Goal: Task Accomplishment & Management: Manage account settings

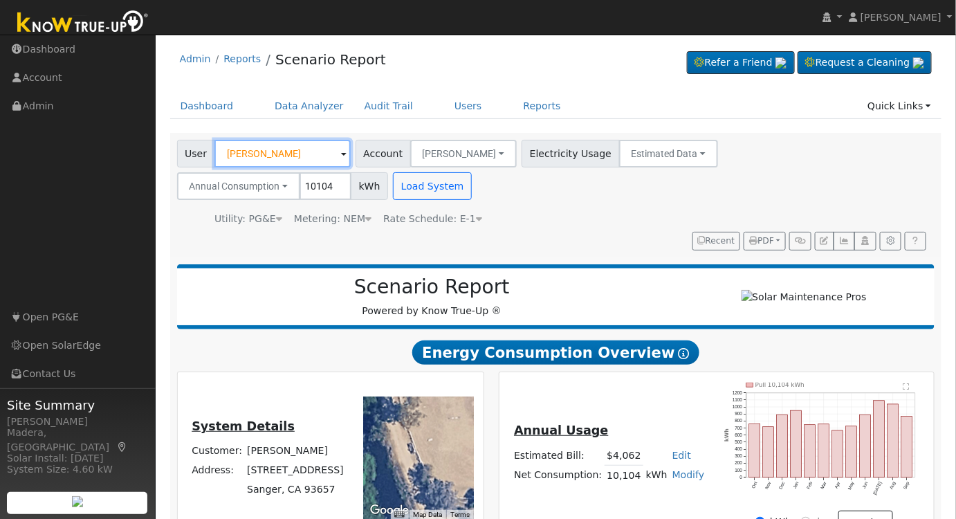
click at [309, 152] on input "Marion Winn" at bounding box center [282, 154] width 136 height 28
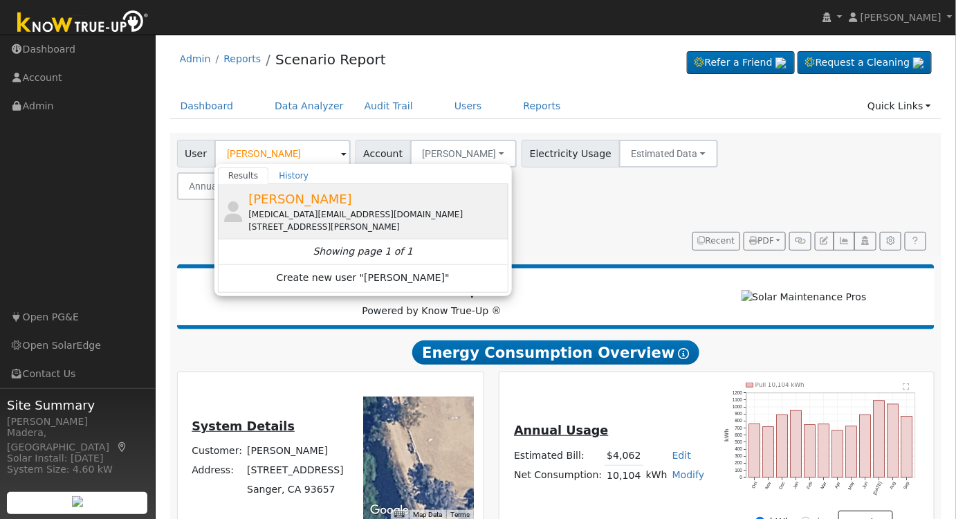
click at [317, 205] on div "Eileen Smith permanent_makeup_artist@yahoo.com 4628 West Ellery Avenue, Fresno,…" at bounding box center [376, 212] width 257 height 44
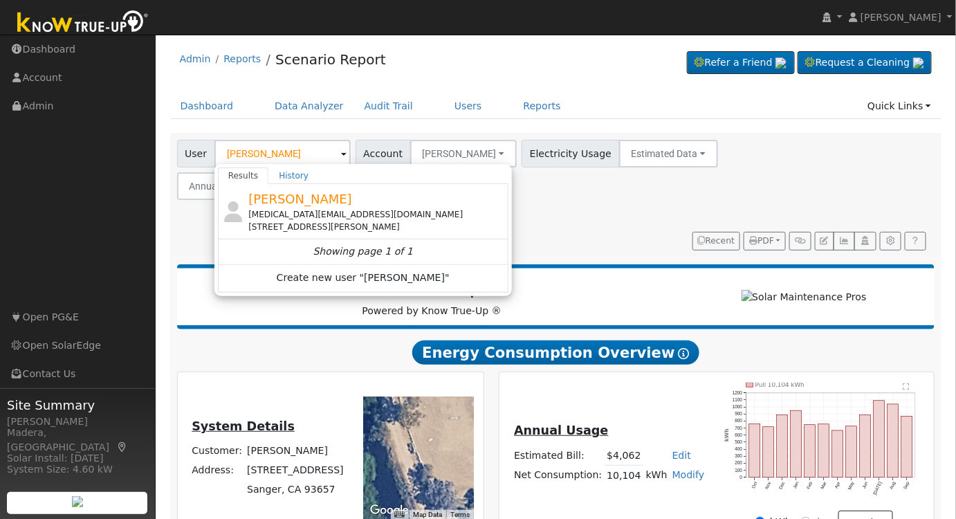
type input "[PERSON_NAME]"
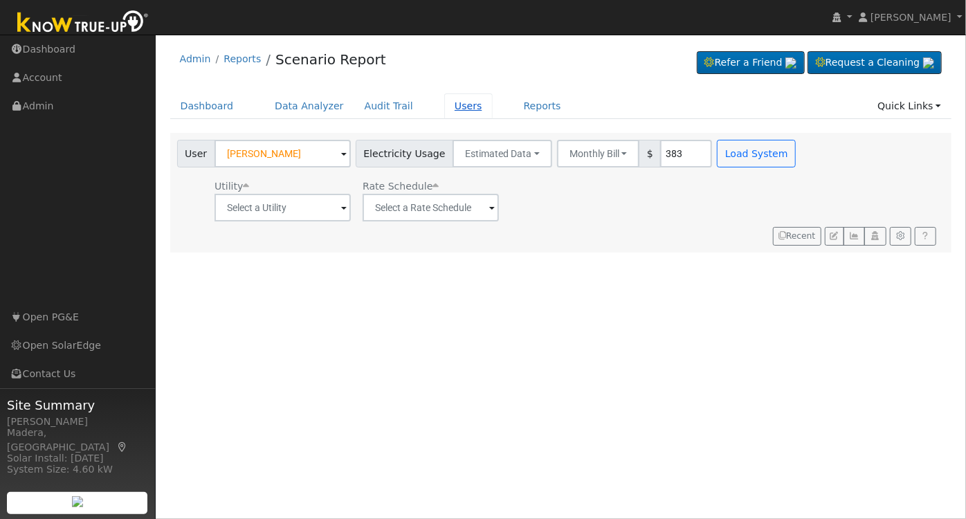
click at [444, 105] on link "Users" at bounding box center [468, 106] width 48 height 26
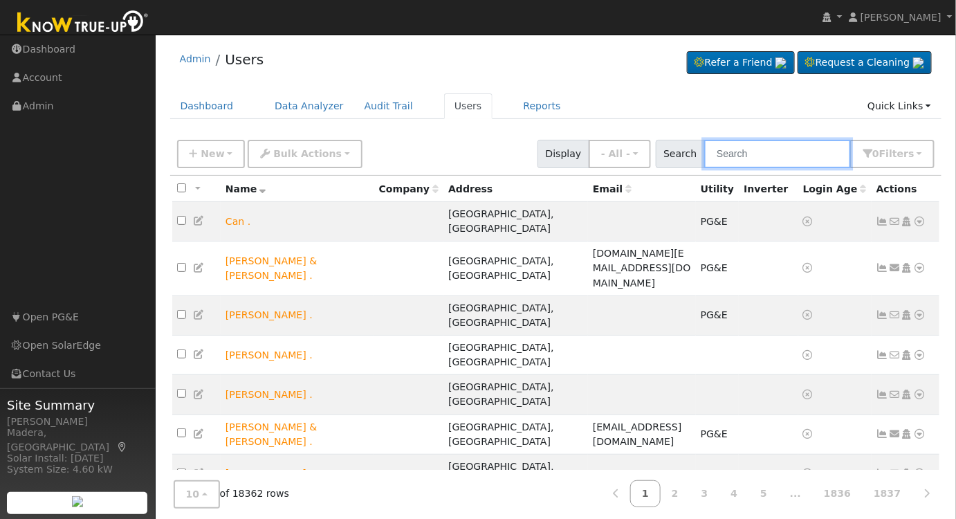
click at [759, 148] on input "text" at bounding box center [777, 154] width 147 height 28
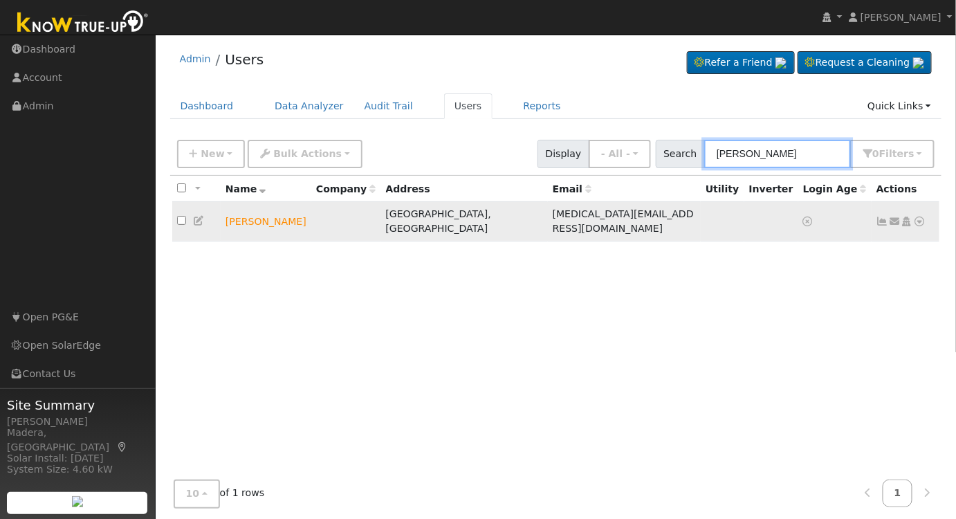
type input "[PERSON_NAME]"
click at [907, 220] on td "Send Email... Copy a Link Reset Password Open Access Data Analyzer Reports Scen…" at bounding box center [905, 221] width 68 height 39
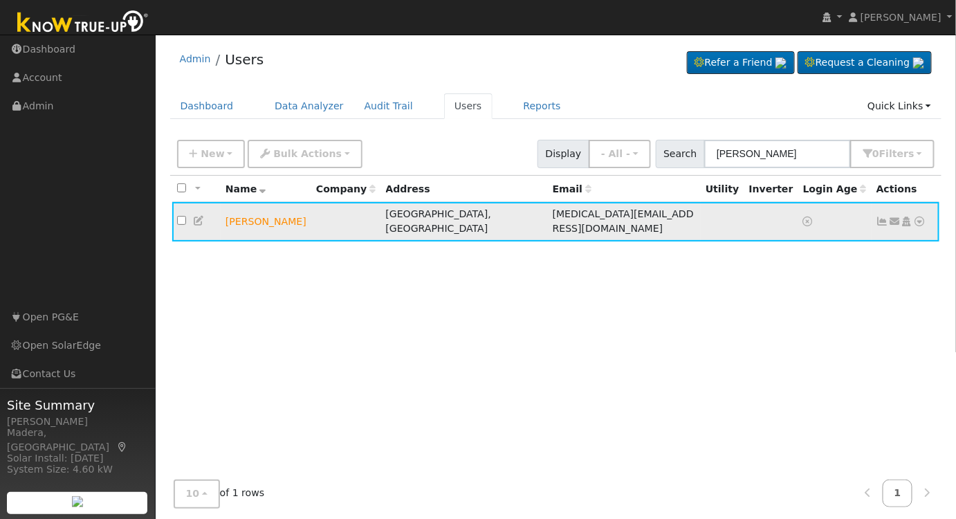
click at [905, 216] on icon at bounding box center [907, 221] width 12 height 10
